Goal: Navigation & Orientation: Find specific page/section

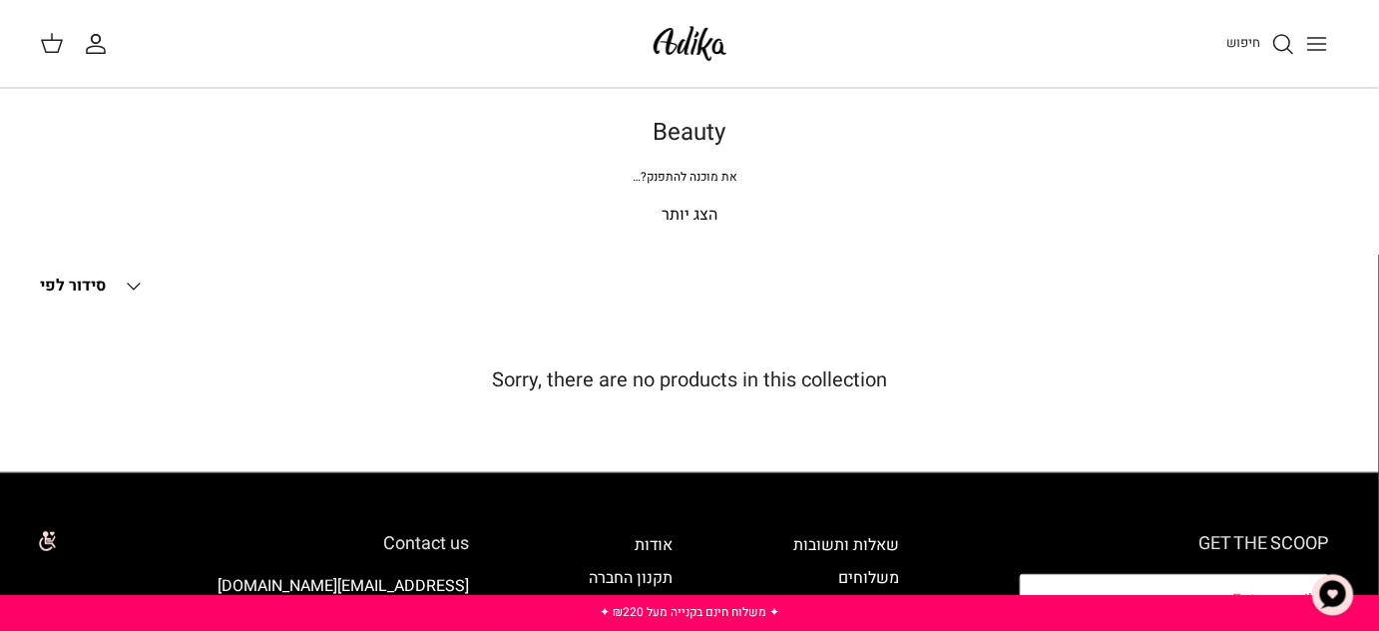
click at [1323, 29] on button "Toggle menu" at bounding box center [1317, 44] width 44 height 44
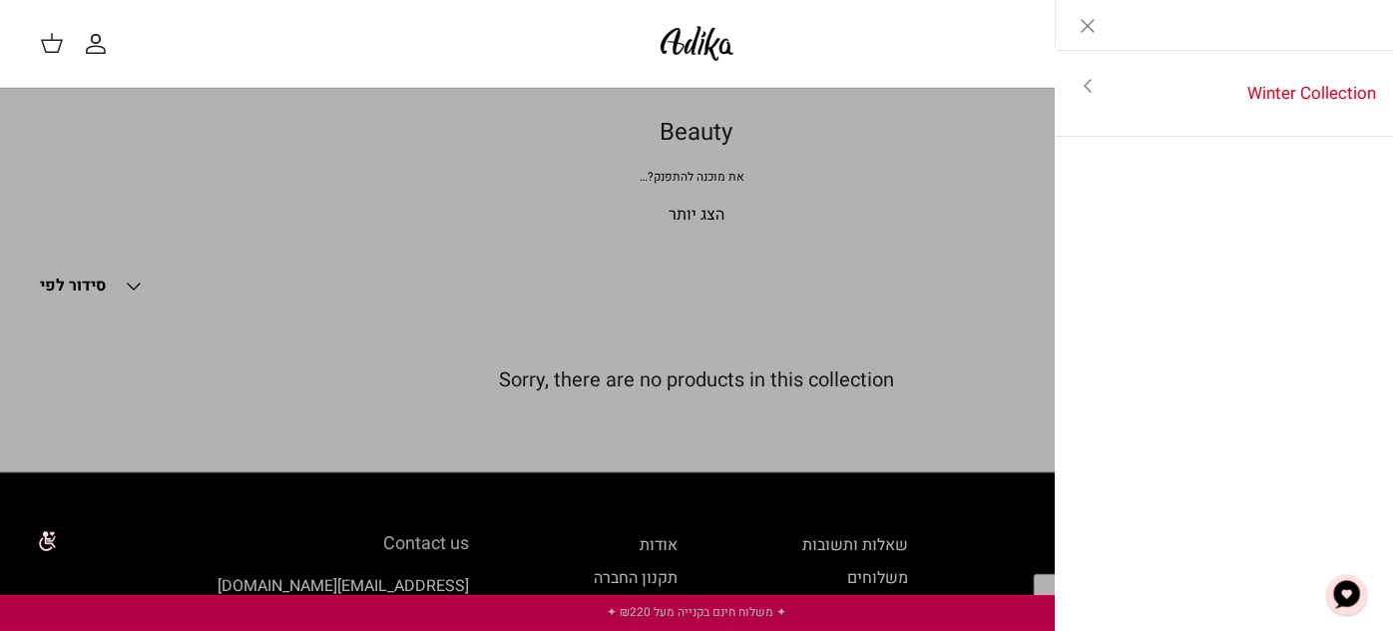
click at [1092, 92] on icon "Toggle menu" at bounding box center [1088, 86] width 24 height 24
click at [1293, 76] on link "לכל הפריטים" at bounding box center [1225, 88] width 318 height 50
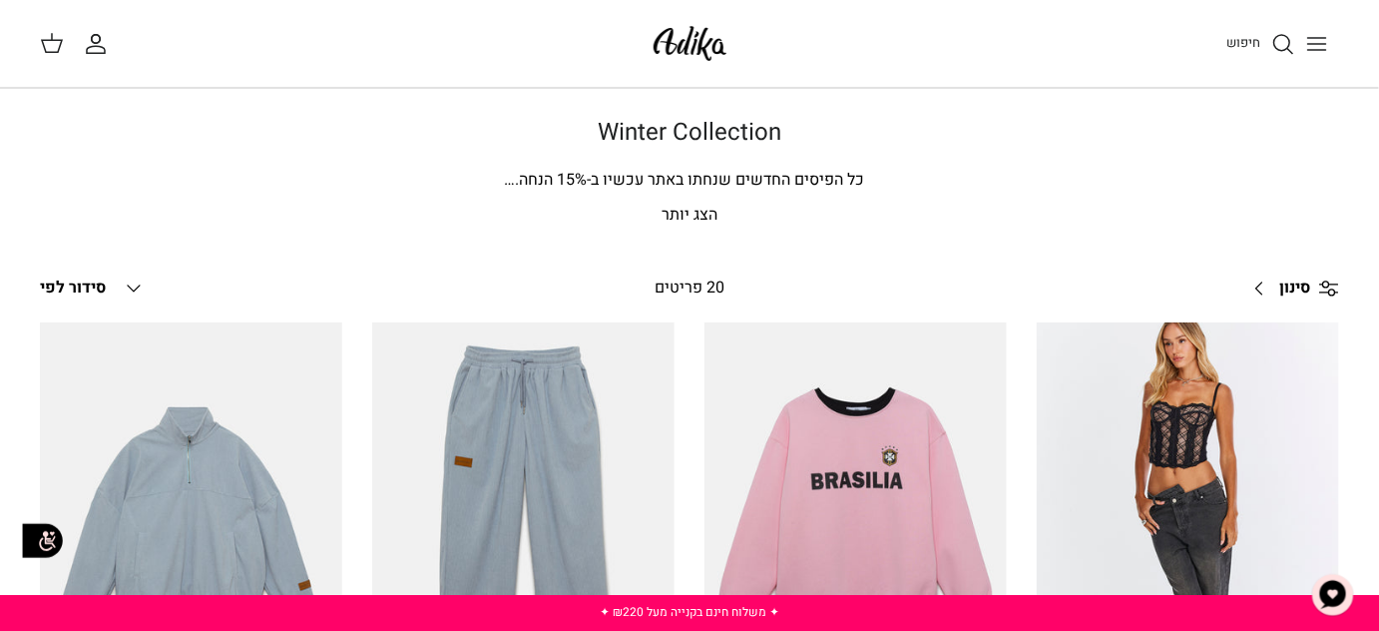
click at [1322, 39] on icon "Toggle menu" at bounding box center [1317, 44] width 24 height 24
